Goal: Task Accomplishment & Management: Manage account settings

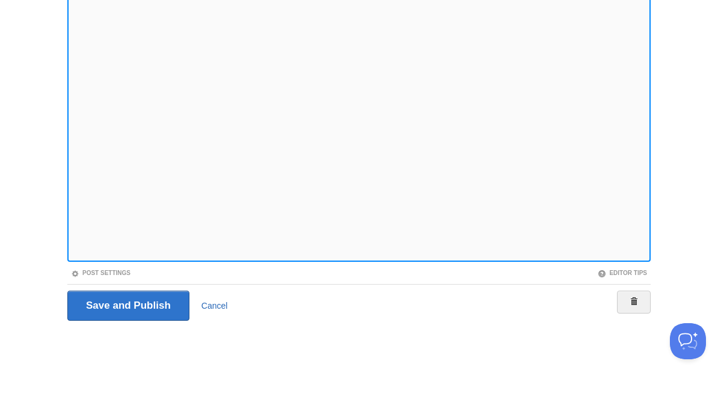
click at [211, 340] on link "Cancel" at bounding box center [214, 345] width 26 height 10
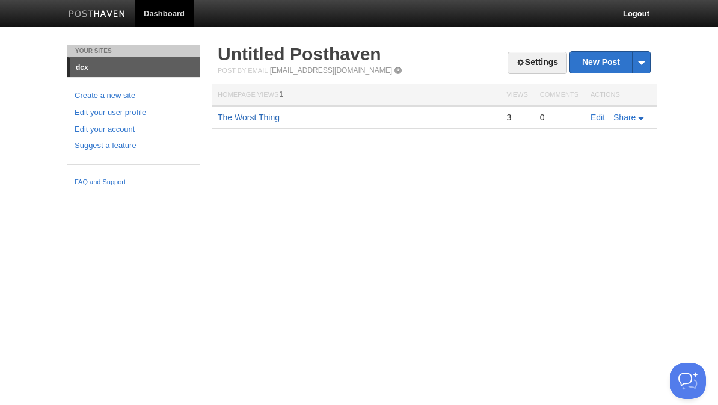
click at [257, 115] on link "The Worst Thing" at bounding box center [249, 117] width 62 height 10
click at [601, 115] on link "Edit" at bounding box center [597, 117] width 14 height 10
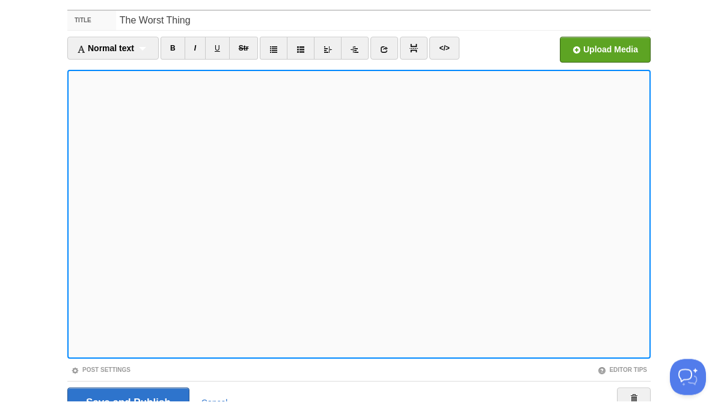
scroll to position [45, 0]
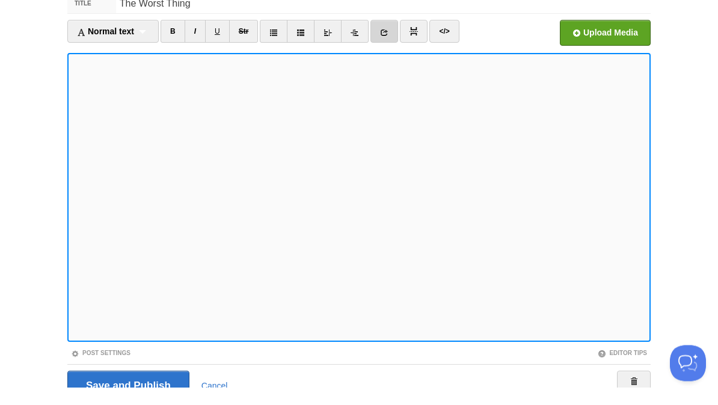
click at [388, 46] on icon at bounding box center [384, 50] width 8 height 8
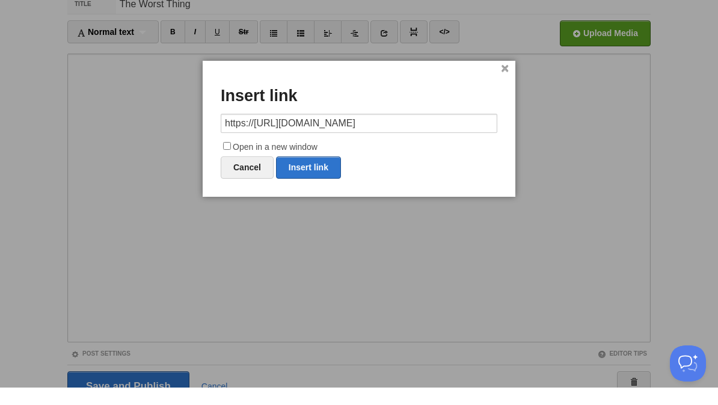
type input "https://https://en.wikipedia.org/wiki/Locked-in_syndrome"
click at [301, 158] on label "Open in a new window" at bounding box center [359, 165] width 277 height 14
click at [231, 159] on input "Open in a new window" at bounding box center [227, 163] width 8 height 8
checkbox input "true"
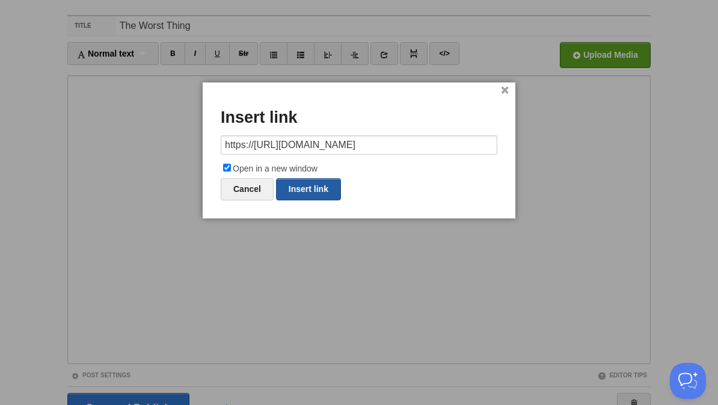
click at [310, 192] on link "Insert link" at bounding box center [308, 189] width 65 height 22
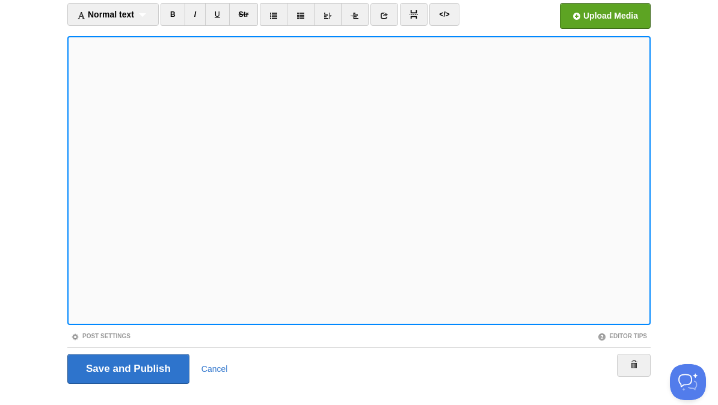
scroll to position [81, 0]
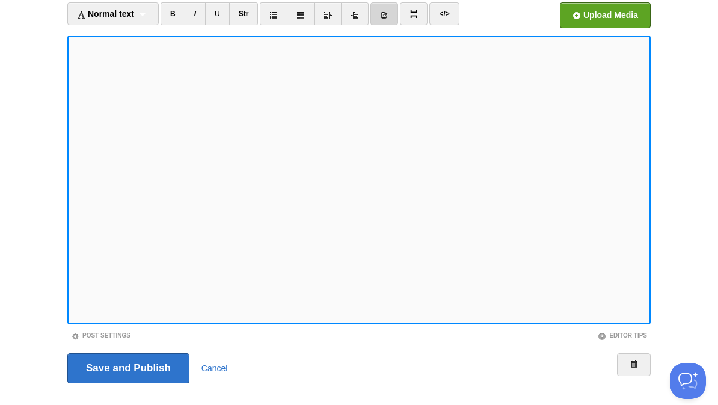
click at [386, 16] on icon at bounding box center [384, 15] width 8 height 8
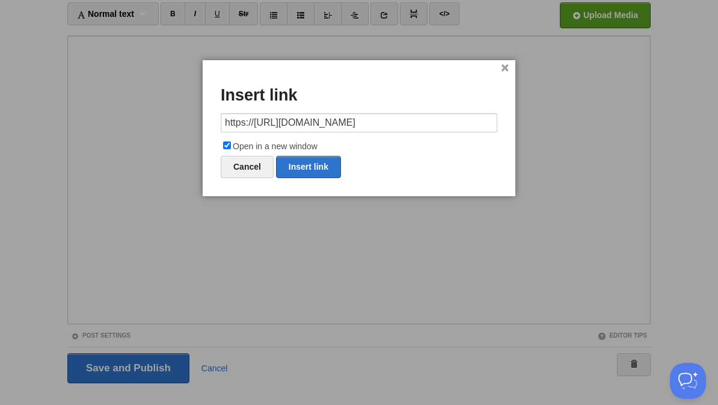
click at [257, 128] on input "https://https://en.wikipedia.org/wiki/Narnia_(world)" at bounding box center [359, 122] width 277 height 19
click at [256, 121] on input "https://https://en.wikipedia.org/wiki/Narnia_(world)" at bounding box center [359, 122] width 277 height 19
type input "https://en.wikipedia.org/wiki/Narnia_(world)"
click at [311, 176] on link "Insert link" at bounding box center [308, 167] width 65 height 22
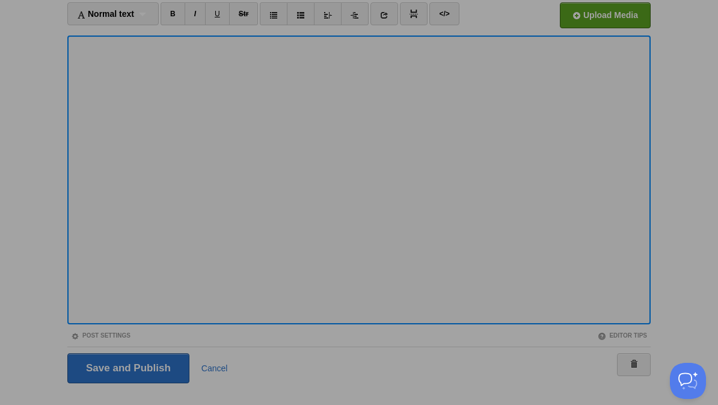
scroll to position [41, 0]
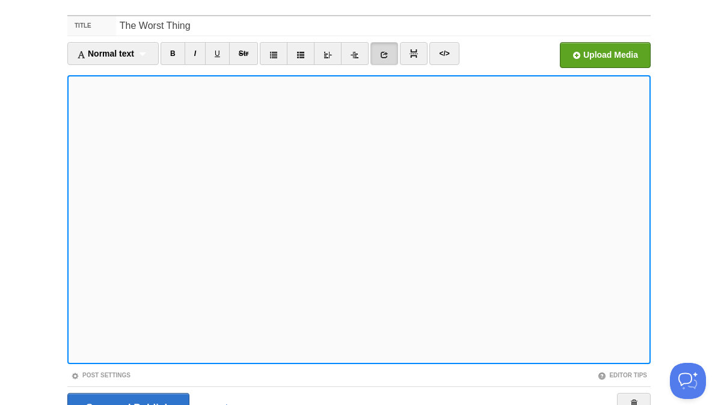
click at [387, 62] on link at bounding box center [384, 53] width 28 height 23
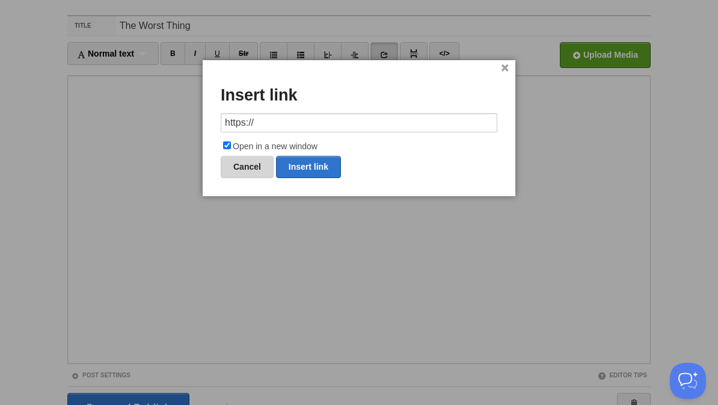
click at [263, 169] on link "Cancel" at bounding box center [247, 167] width 53 height 22
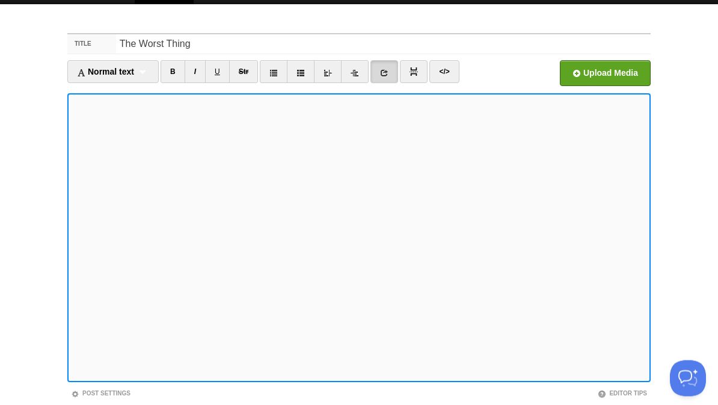
scroll to position [0, 0]
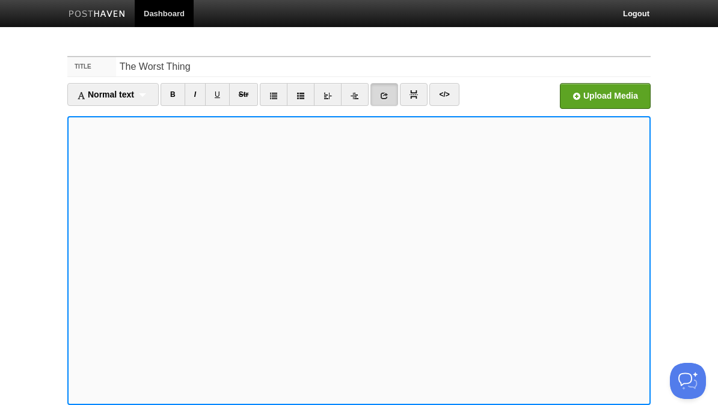
click at [388, 93] on icon at bounding box center [384, 95] width 8 height 8
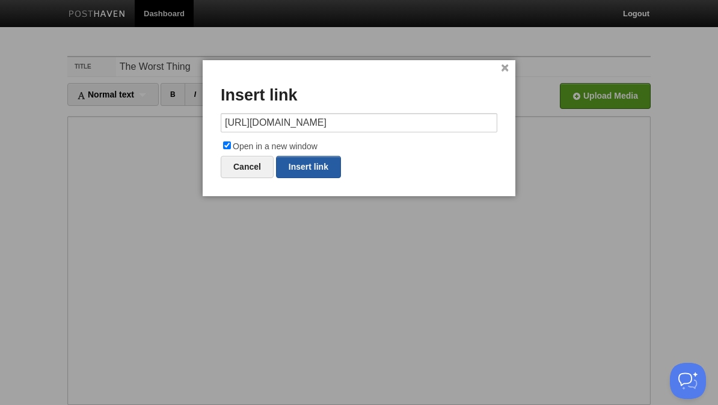
click at [302, 176] on link "Insert link" at bounding box center [308, 167] width 65 height 22
type input "https://"
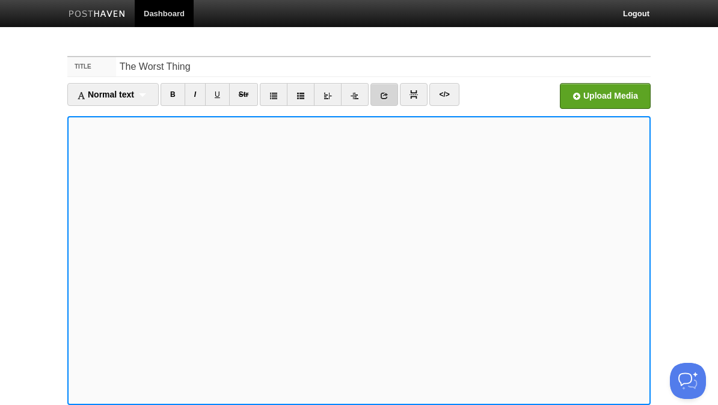
click at [388, 91] on icon at bounding box center [384, 95] width 8 height 8
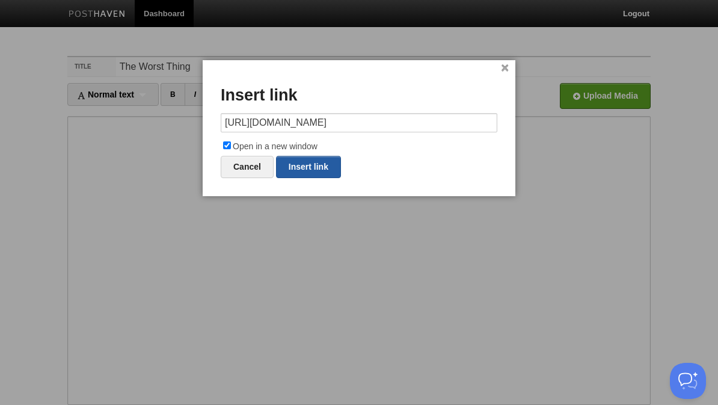
click at [303, 166] on link "Insert link" at bounding box center [308, 167] width 65 height 22
type input "https://"
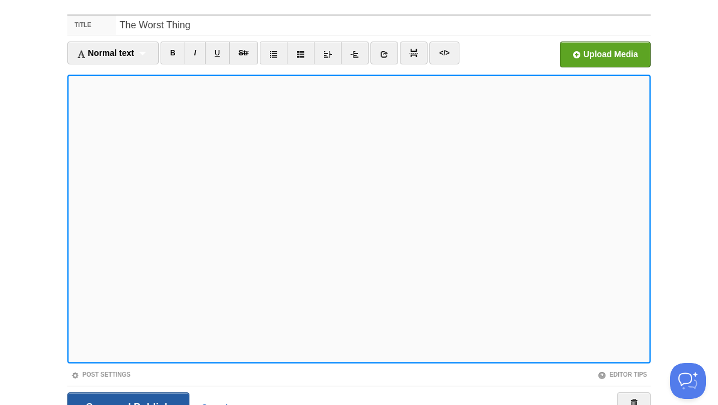
scroll to position [41, 0]
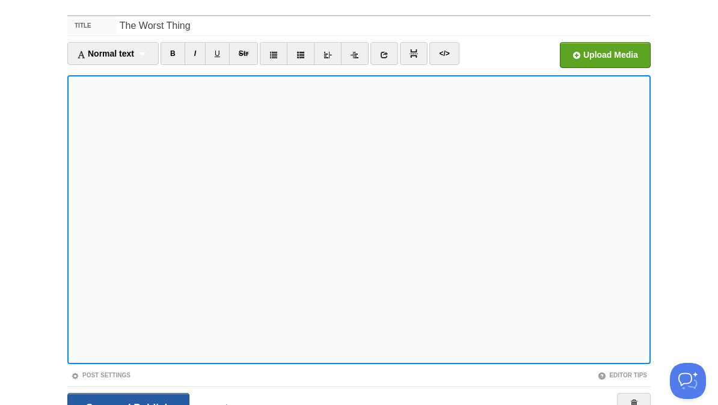
click at [129, 404] on input "Save and Publish" at bounding box center [128, 408] width 122 height 30
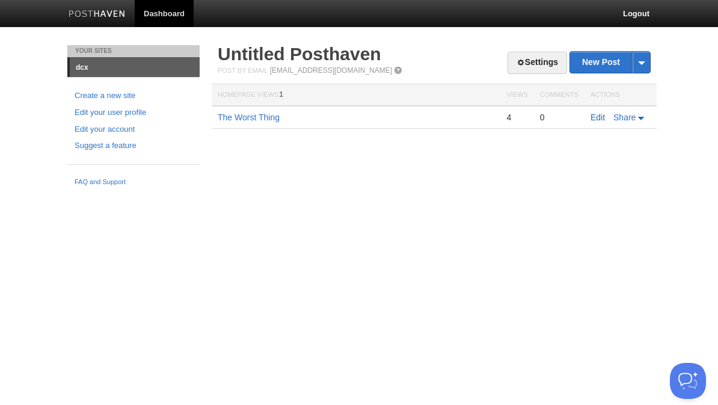
click at [600, 121] on link "Edit" at bounding box center [597, 117] width 14 height 10
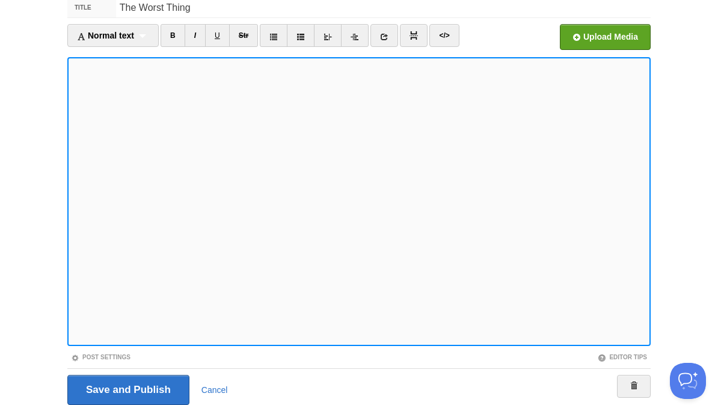
scroll to position [19, 0]
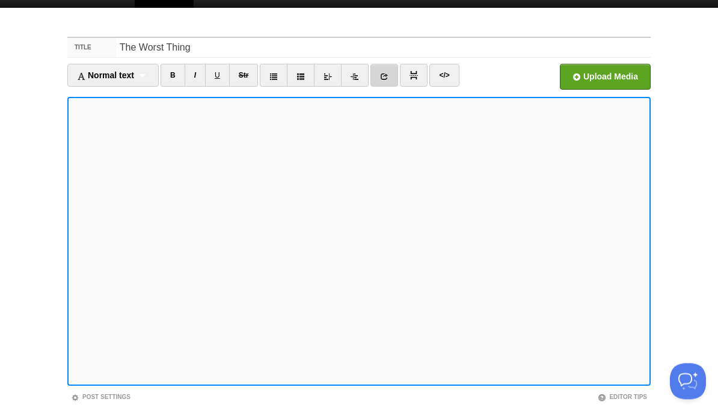
click at [386, 78] on icon at bounding box center [384, 76] width 8 height 8
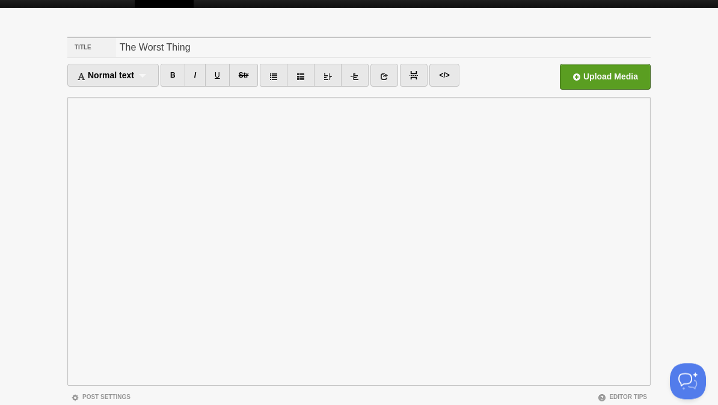
scroll to position [19, 0]
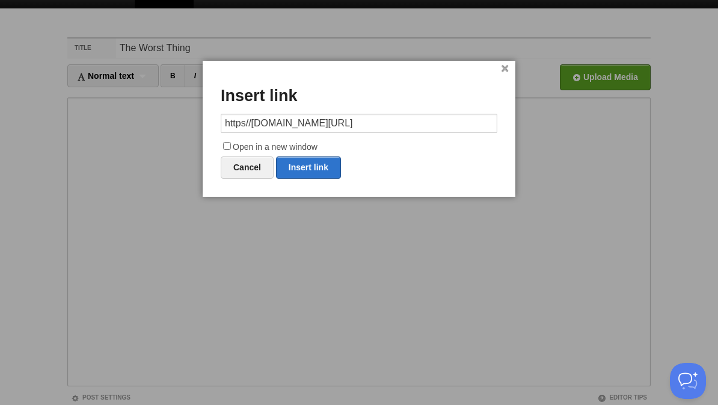
type input "https//en.wikipedia.org/wiki/Locked-in_syndrome"
click at [267, 144] on label "Open in a new window" at bounding box center [359, 147] width 277 height 14
click at [231, 144] on input "Open in a new window" at bounding box center [227, 146] width 8 height 8
checkbox input "true"
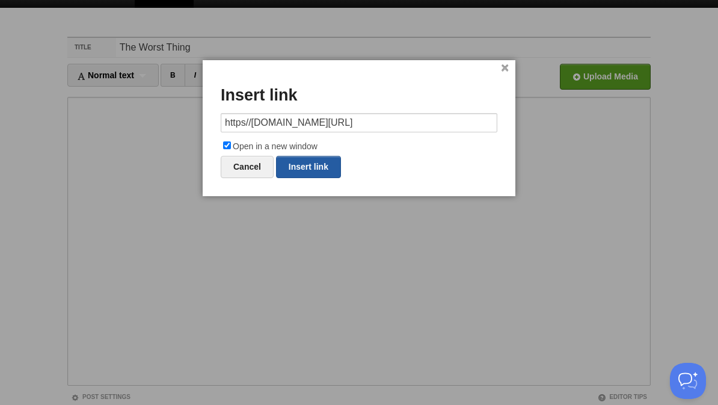
click at [305, 167] on link "Insert link" at bounding box center [308, 167] width 65 height 22
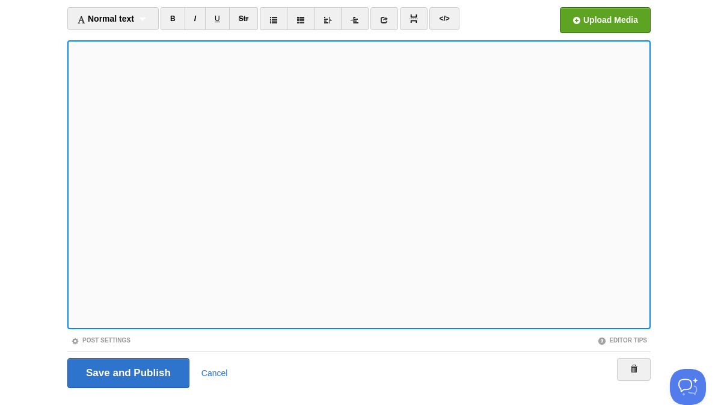
scroll to position [81, 0]
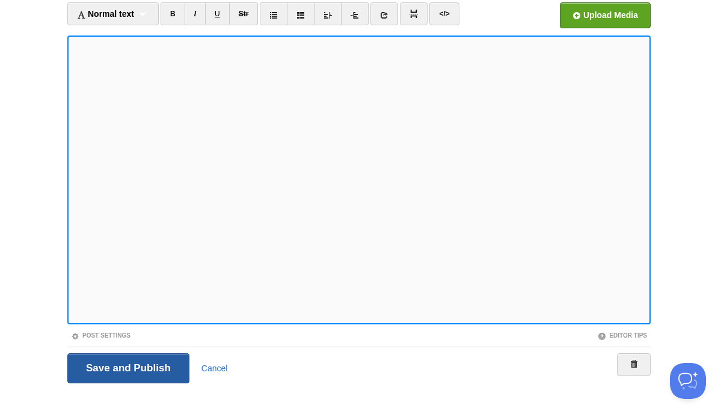
click at [102, 375] on input "Save and Publish" at bounding box center [128, 368] width 122 height 30
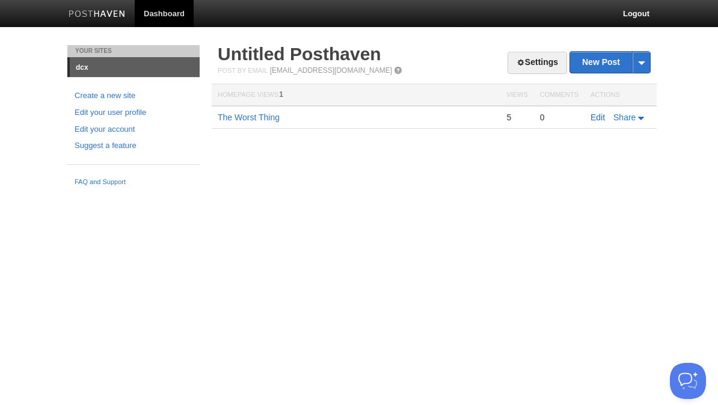
click at [596, 117] on link "Edit" at bounding box center [597, 117] width 14 height 10
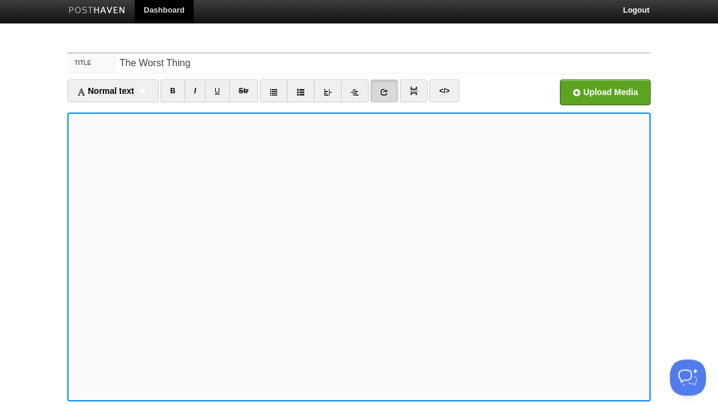
click at [391, 90] on link at bounding box center [384, 94] width 28 height 23
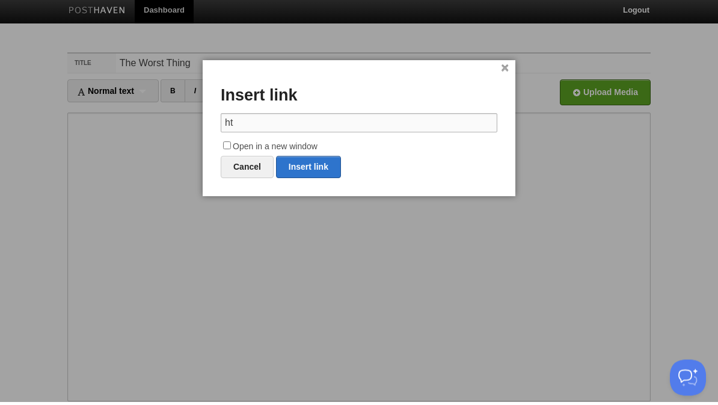
type input "h"
paste input "https://https//en.wikipedia.org/wiki/Locked-in_syndrome"
type input "https://https//en.wikipedia.org/wiki/Locked-in_syndrome"
click at [260, 145] on label "Open in a new window" at bounding box center [359, 150] width 277 height 14
click at [231, 145] on input "Open in a new window" at bounding box center [227, 149] width 8 height 8
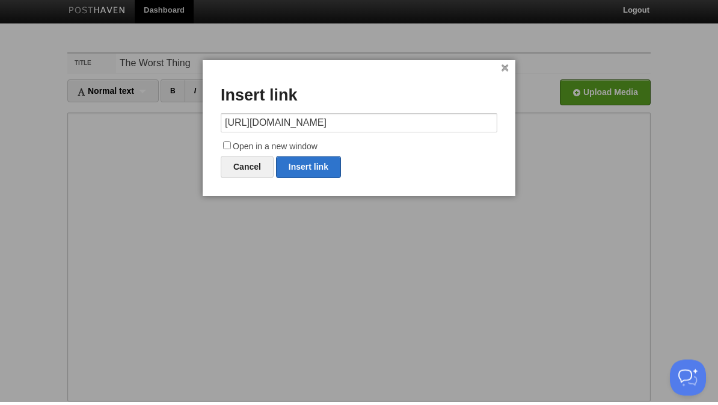
checkbox input "true"
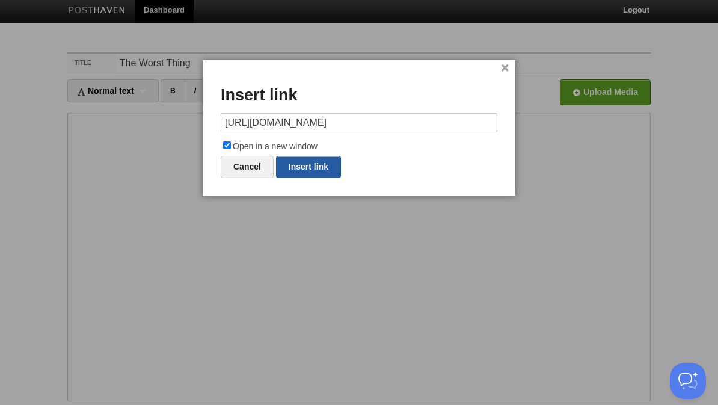
click at [296, 167] on link "Insert link" at bounding box center [308, 167] width 65 height 22
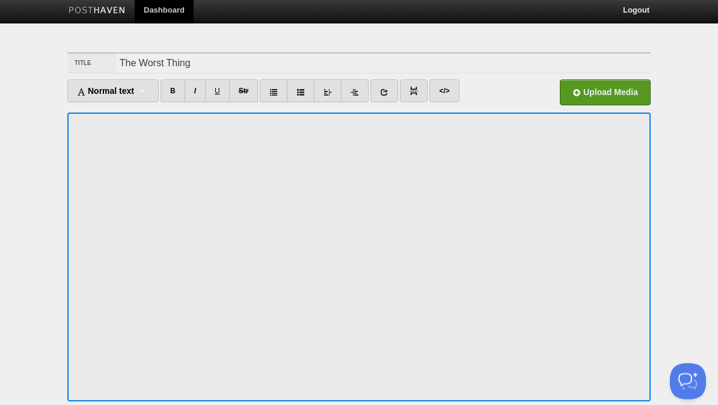
scroll to position [3, 0]
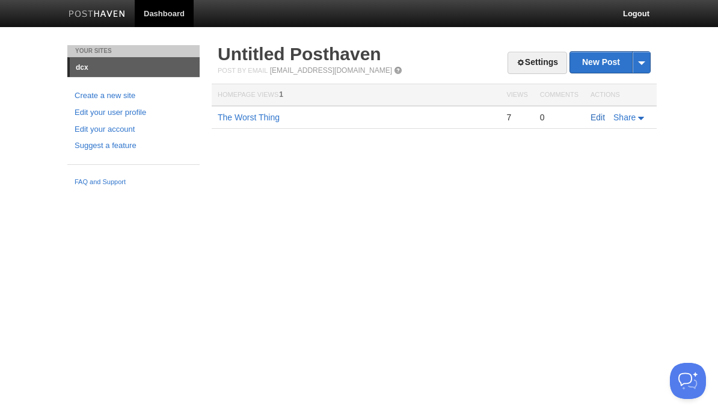
click at [595, 120] on link "Edit" at bounding box center [597, 117] width 14 height 10
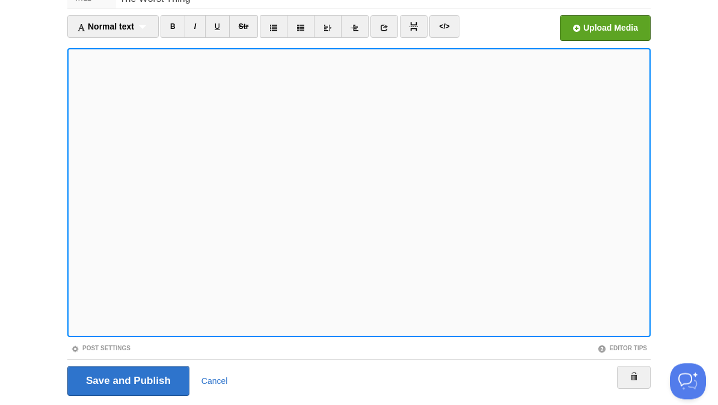
scroll to position [67, 0]
click at [397, 31] on link at bounding box center [384, 27] width 28 height 23
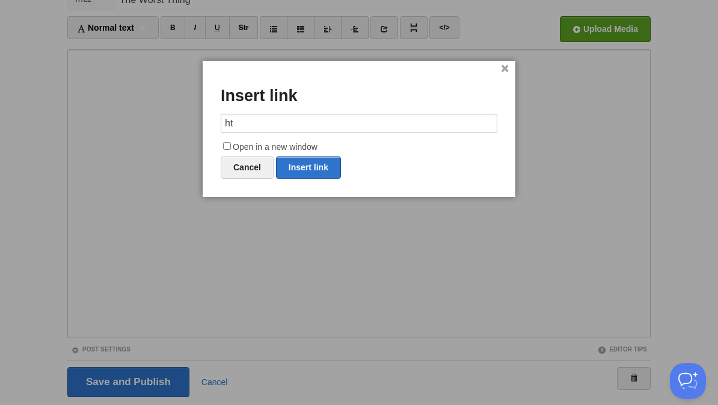
type input "h"
type input "https://en.wikipedia.org/wiki/Locked-in_syndrome"
click at [248, 145] on label "Open in a new window" at bounding box center [359, 147] width 277 height 14
click at [231, 145] on input "Open in a new window" at bounding box center [227, 146] width 8 height 8
checkbox input "true"
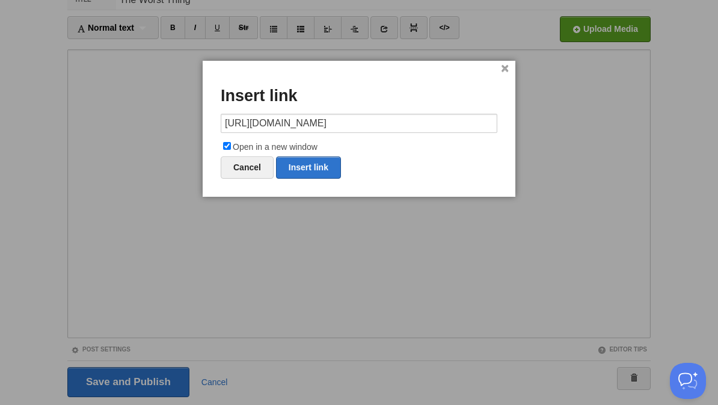
scroll to position [67, 0]
click at [317, 165] on link "Insert link" at bounding box center [308, 167] width 65 height 22
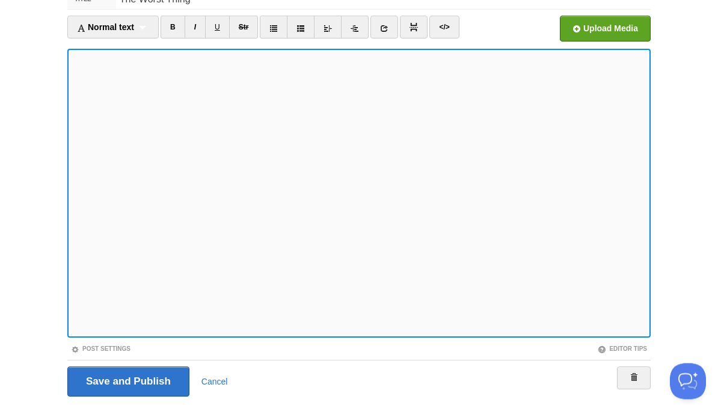
scroll to position [67, 0]
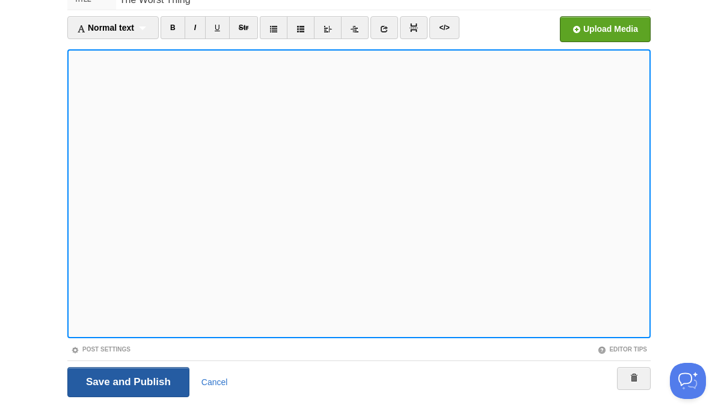
click at [125, 381] on input "Save and Publish" at bounding box center [128, 382] width 122 height 30
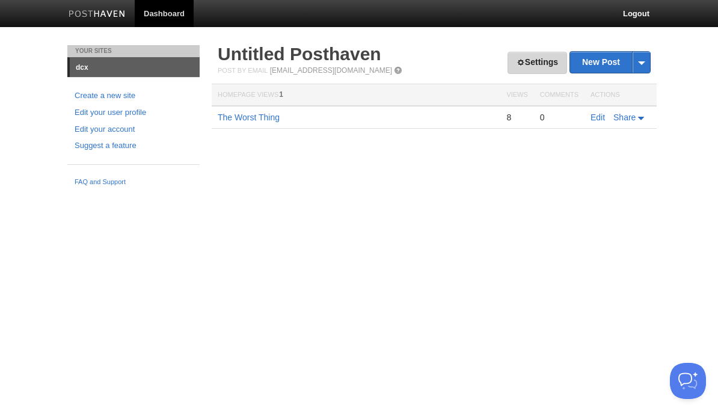
click at [540, 69] on link "Settings" at bounding box center [537, 63] width 60 height 22
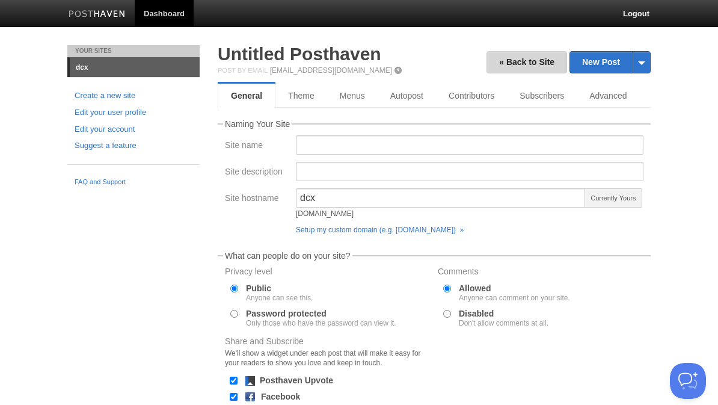
click at [528, 55] on link "« Back to Site" at bounding box center [526, 62] width 81 height 22
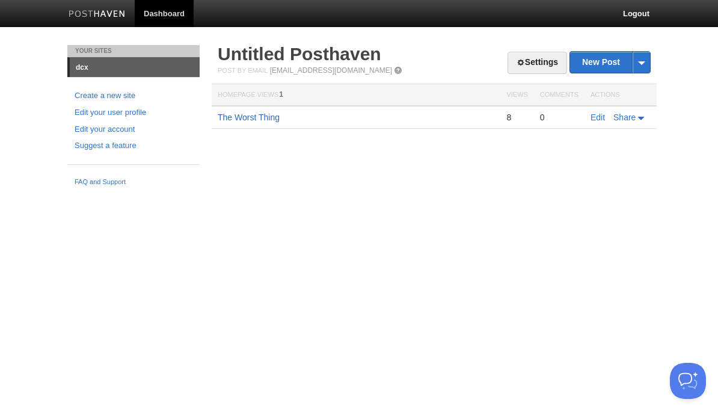
click at [260, 119] on link "The Worst Thing" at bounding box center [249, 117] width 62 height 10
click at [534, 61] on link "Settings" at bounding box center [537, 63] width 60 height 22
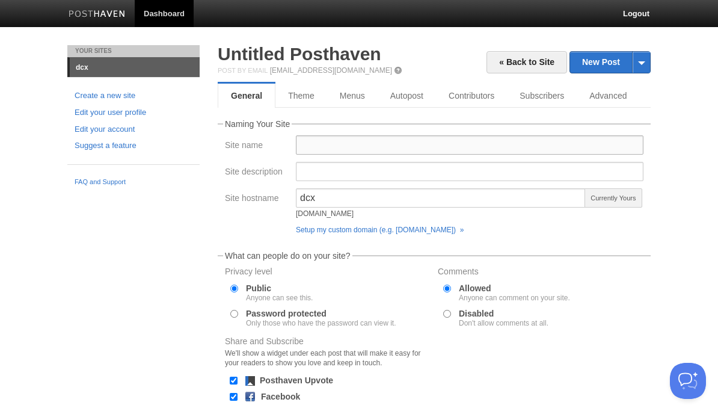
click at [354, 144] on input "Site name" at bounding box center [470, 144] width 348 height 19
type input "[PERSON_NAME]"
click at [343, 200] on input "dcx" at bounding box center [441, 197] width 290 height 19
type input "danielcassar"
click at [645, 238] on div "danielcassar [DOMAIN_NAME] Available Setup my custom domain (e.g. [DOMAIN_NAME]…" at bounding box center [469, 213] width 355 height 51
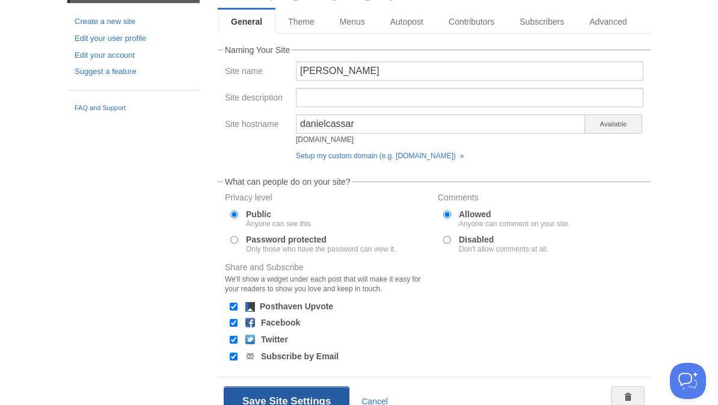
scroll to position [73, 0]
click at [294, 404] on button "Save Site Settings" at bounding box center [287, 402] width 126 height 30
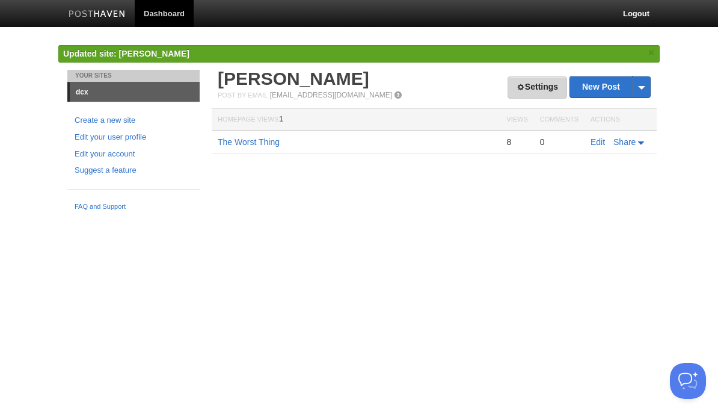
click at [527, 83] on link "Settings" at bounding box center [537, 87] width 60 height 22
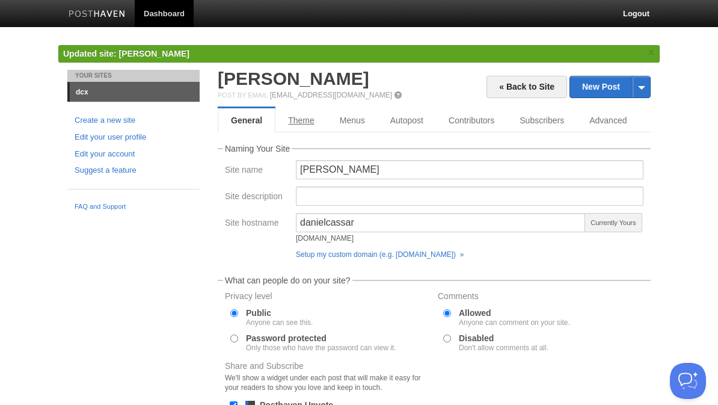
click at [298, 121] on link "Theme" at bounding box center [301, 120] width 52 height 24
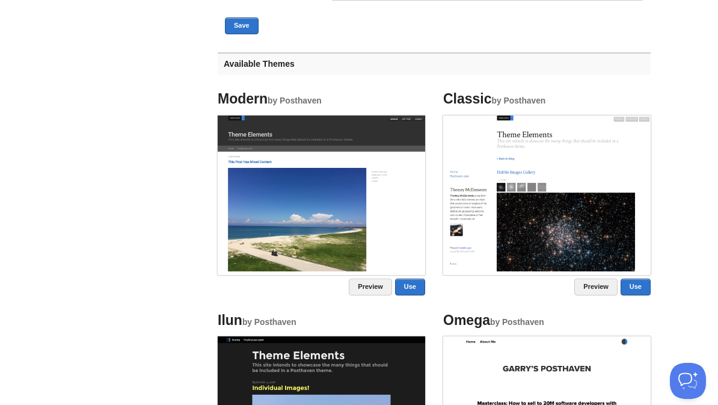
scroll to position [428, 0]
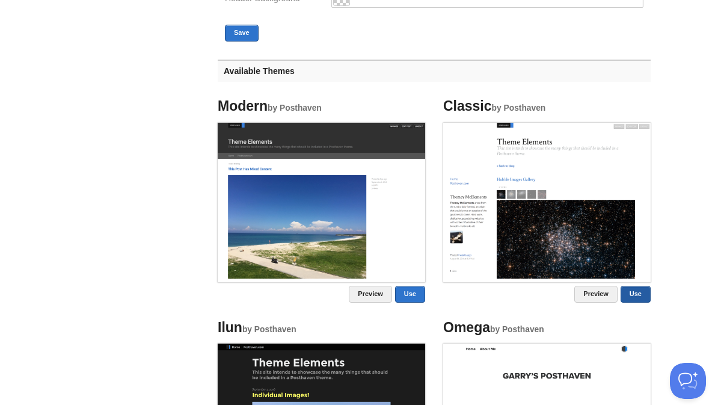
click at [637, 292] on link "Use" at bounding box center [635, 294] width 30 height 17
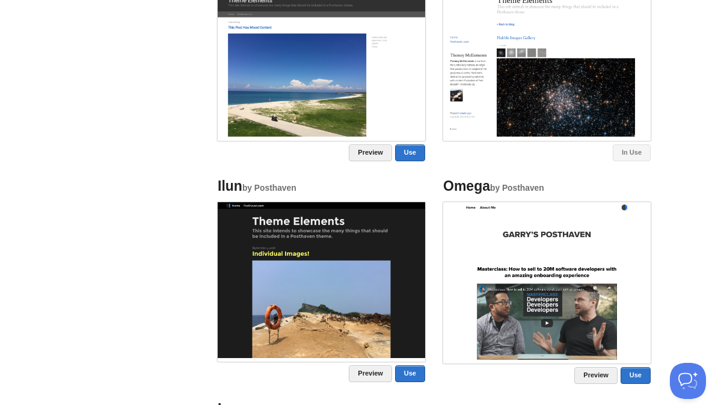
scroll to position [459, 0]
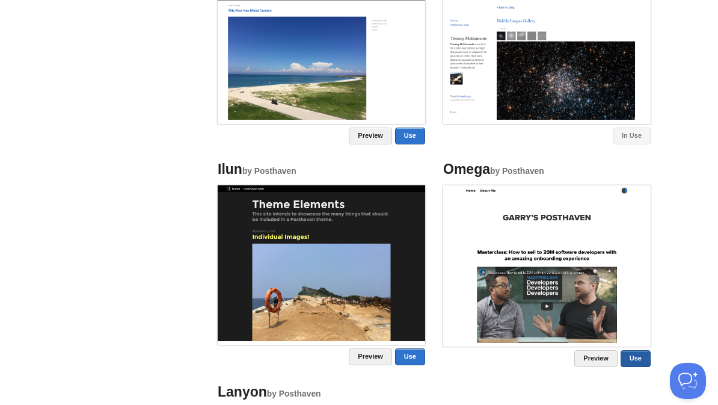
click at [643, 359] on link "Use" at bounding box center [635, 358] width 30 height 17
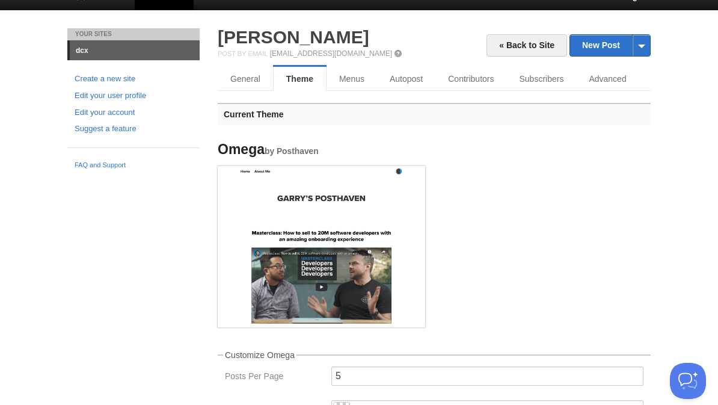
scroll to position [0, 0]
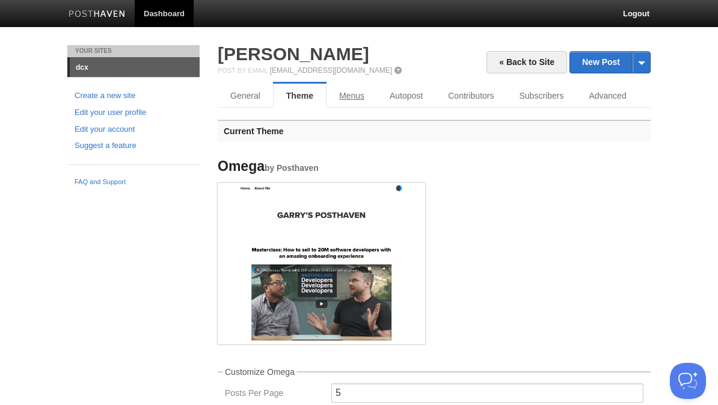
click at [352, 94] on link "Menus" at bounding box center [351, 96] width 51 height 24
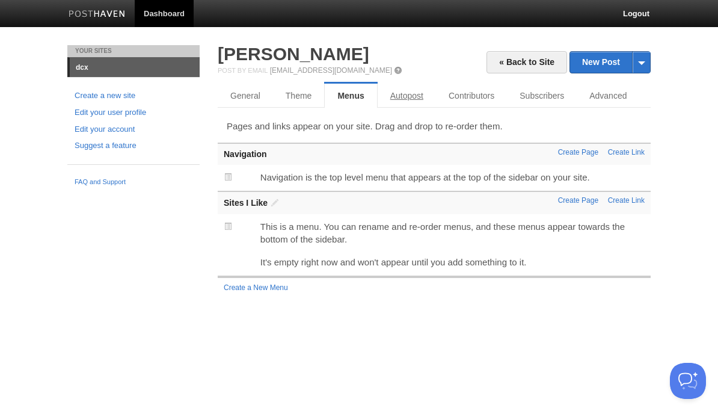
click at [410, 94] on link "Autopost" at bounding box center [407, 96] width 58 height 24
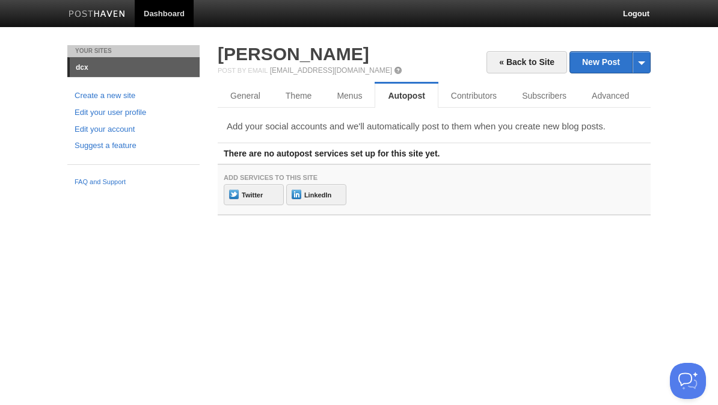
click at [410, 94] on link "Autopost" at bounding box center [406, 96] width 63 height 24
click at [463, 94] on link "Contributors" at bounding box center [473, 96] width 71 height 24
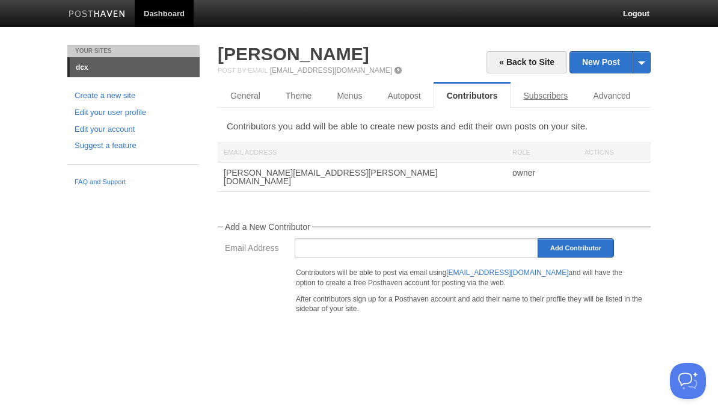
click at [553, 101] on link "Subscribers" at bounding box center [545, 96] width 70 height 24
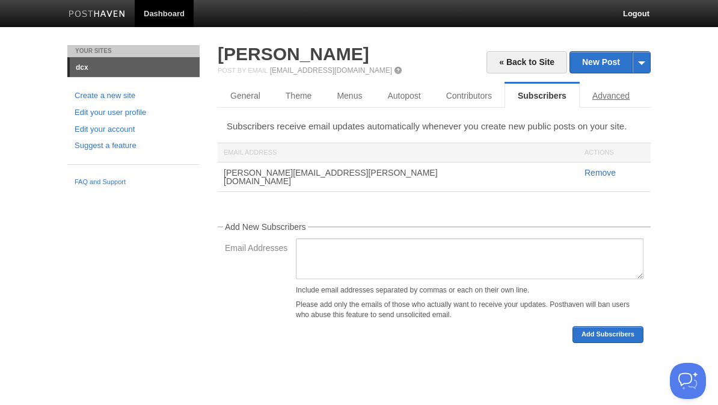
click at [610, 102] on link "Advanced" at bounding box center [611, 96] width 63 height 24
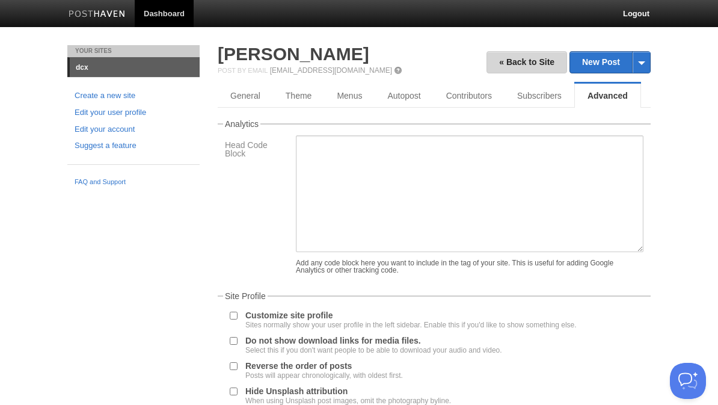
click at [535, 62] on link "« Back to Site" at bounding box center [526, 62] width 81 height 22
